Goal: Task Accomplishment & Management: Manage account settings

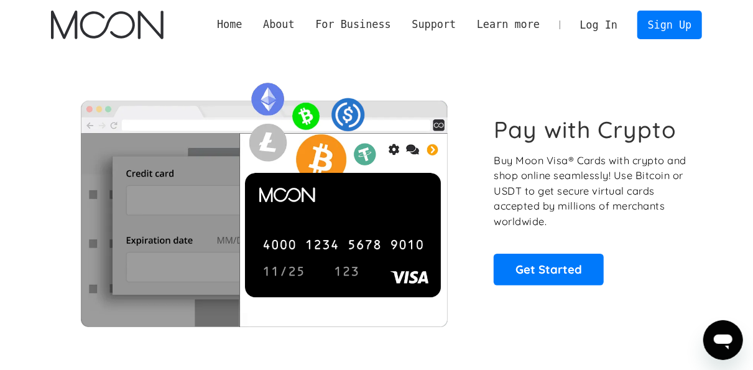
click at [618, 26] on link "Log In" at bounding box center [599, 24] width 58 height 27
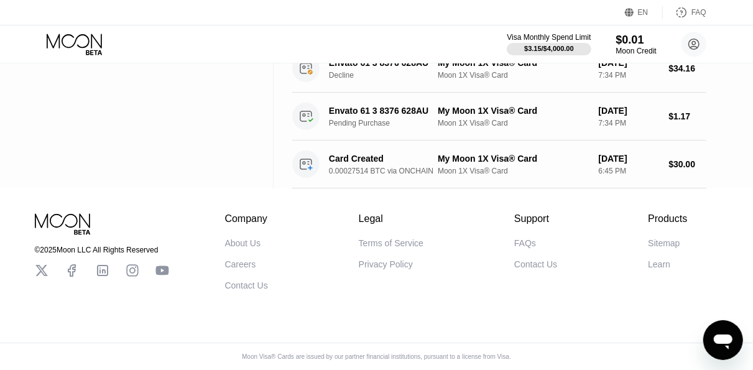
scroll to position [63, 0]
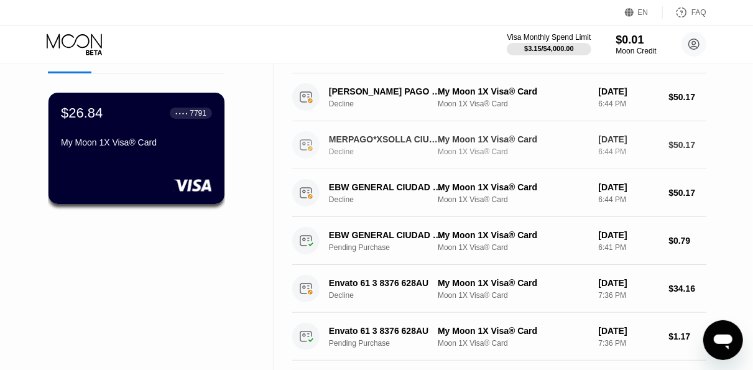
click at [392, 139] on div "MERPAGO*XSOLLA CIUDAD DE MEXMX" at bounding box center [386, 139] width 114 height 10
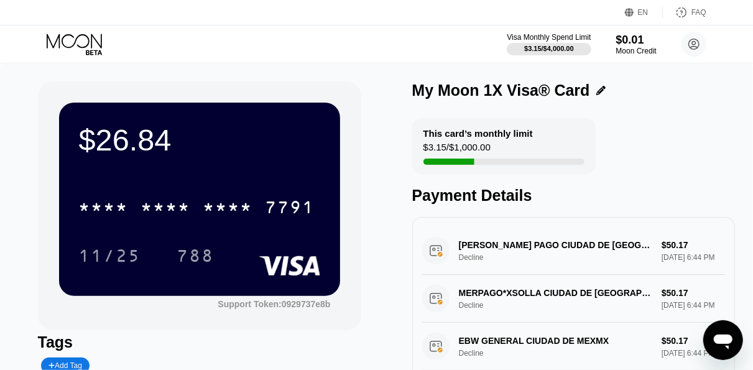
drag, startPoint x: 465, startPoint y: 244, endPoint x: 500, endPoint y: 256, distance: 37.4
click at [500, 256] on div "MERCADO PAGO CIUDAD DE MEXMX Decline $50.17 Sep 17, 2025 6:44 PM" at bounding box center [574, 251] width 304 height 48
click at [474, 251] on div "MERCADO PAGO CIUDAD DE MEXMX Decline $50.17 Sep 17, 2025 6:44 PM" at bounding box center [574, 251] width 304 height 48
drag, startPoint x: 474, startPoint y: 251, endPoint x: 496, endPoint y: 250, distance: 22.4
click at [496, 250] on div "MERCADO PAGO CIUDAD DE MEXMX Decline $50.17 Sep 17, 2025 6:44 PM" at bounding box center [574, 251] width 304 height 48
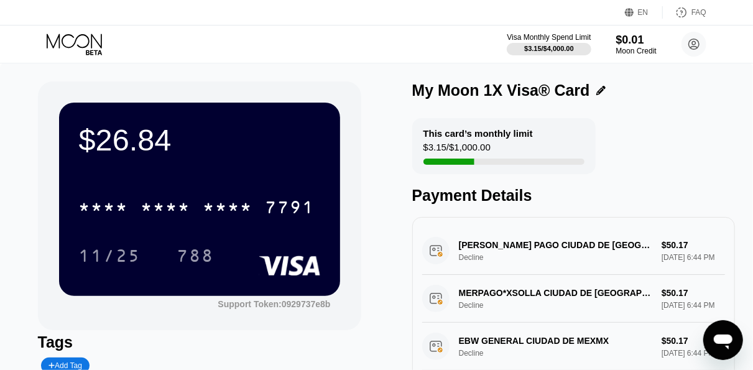
click at [512, 248] on div "MERCADO PAGO CIUDAD DE MEXMX Decline $50.17 Sep 17, 2025 6:44 PM" at bounding box center [574, 251] width 304 height 48
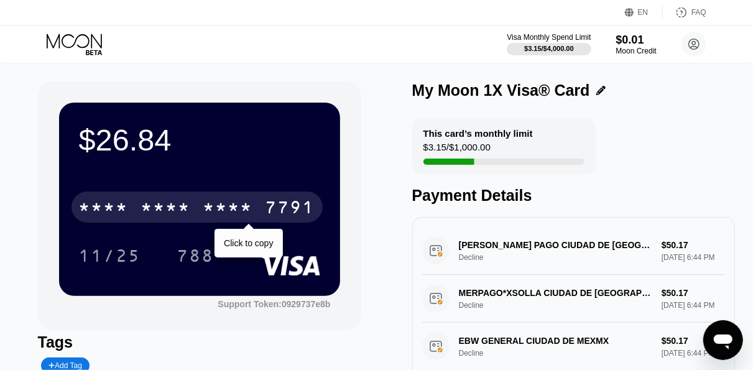
click at [229, 212] on div "* * * *" at bounding box center [228, 209] width 50 height 20
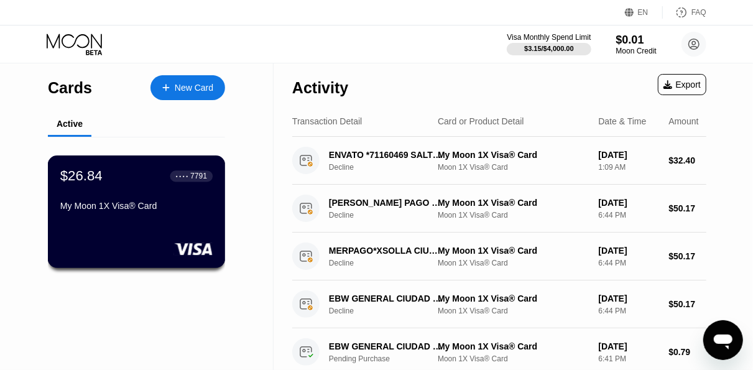
click at [106, 197] on div "$26.84 ● ● ● ● 7791 My Moon 1X Visa® Card" at bounding box center [136, 192] width 152 height 48
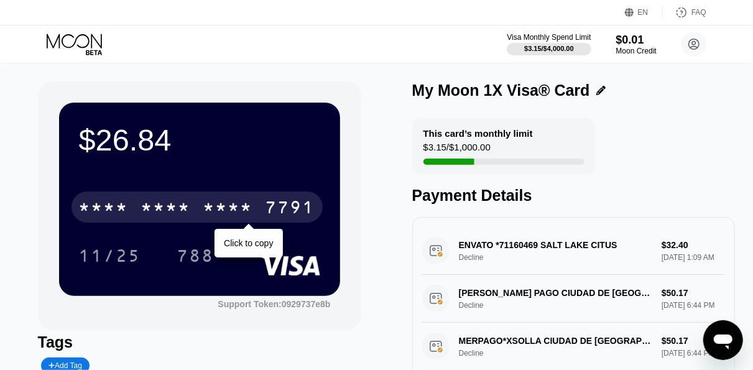
click at [177, 207] on div "* * * *" at bounding box center [166, 209] width 50 height 20
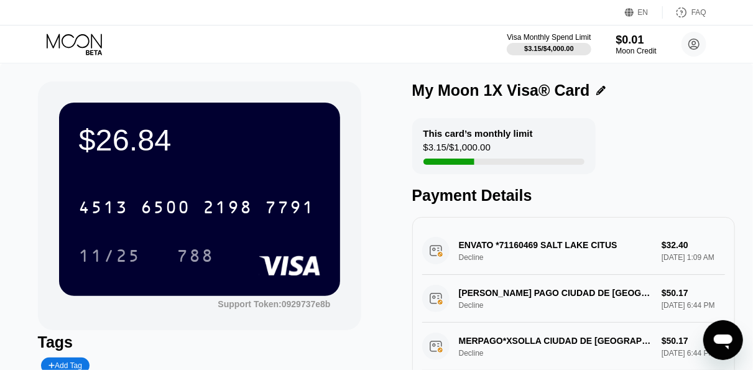
click at [571, 87] on div "My Moon 1X Visa® Card" at bounding box center [501, 90] width 178 height 18
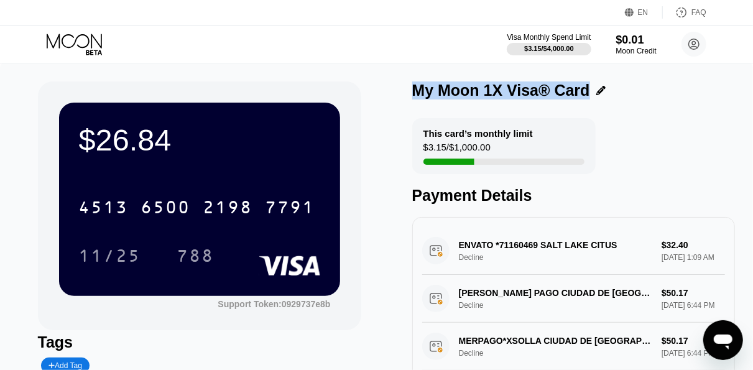
drag, startPoint x: 571, startPoint y: 87, endPoint x: 417, endPoint y: 89, distance: 153.6
click at [417, 89] on div "My Moon 1X Visa® Card" at bounding box center [501, 90] width 178 height 18
copy div "My Moon 1X Visa® Card"
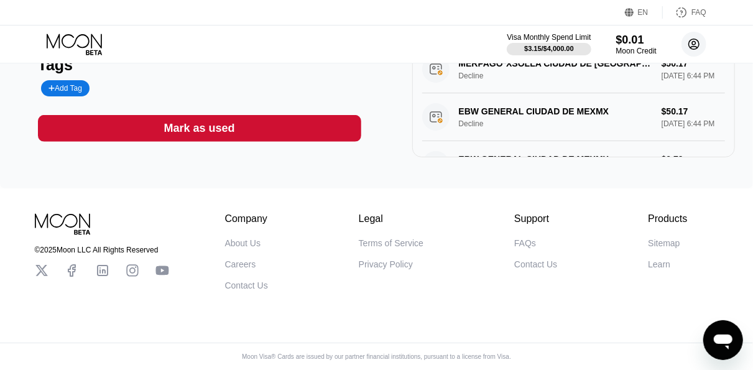
click at [689, 44] on circle at bounding box center [694, 44] width 25 height 25
